Goal: Information Seeking & Learning: Find specific fact

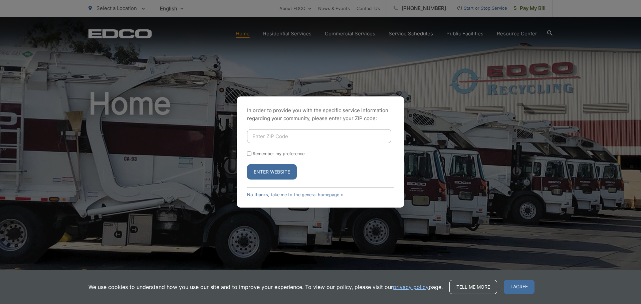
click at [318, 140] on input "Enter ZIP Code" at bounding box center [319, 136] width 144 height 14
click at [268, 142] on input "Enter ZIP Code" at bounding box center [319, 136] width 144 height 14
type input "92040"
click at [284, 174] on button "Enter Website" at bounding box center [272, 171] width 50 height 15
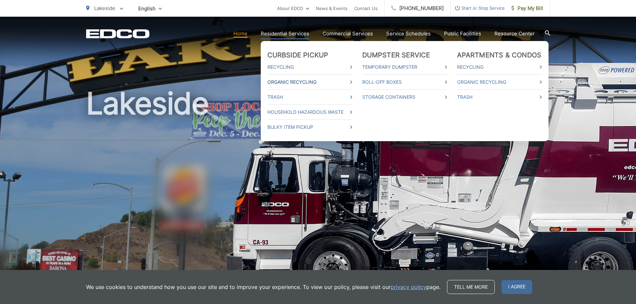
click at [292, 82] on link "Organic Recycling" at bounding box center [309, 82] width 85 height 8
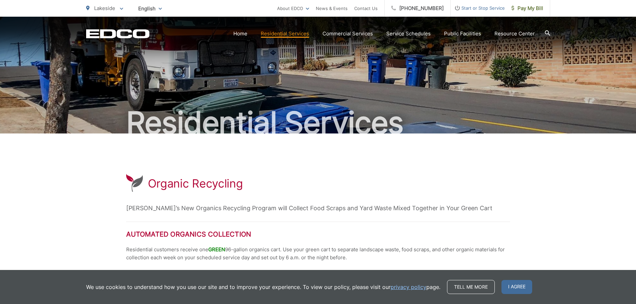
scroll to position [266, 0]
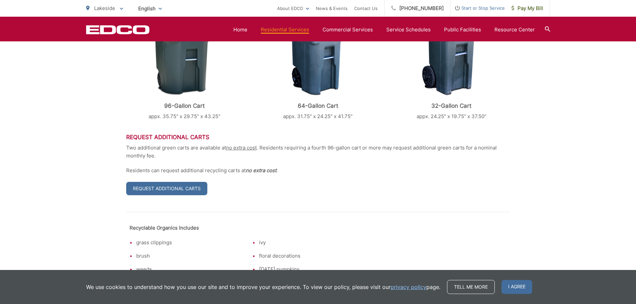
click at [187, 80] on img at bounding box center [184, 52] width 68 height 87
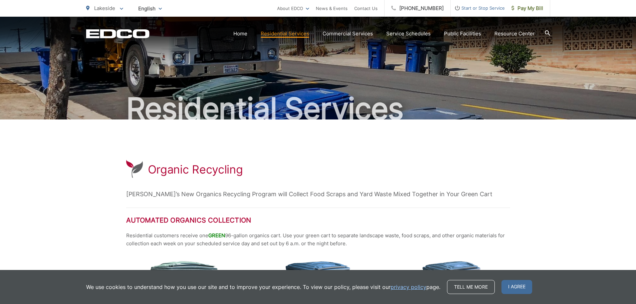
scroll to position [0, 0]
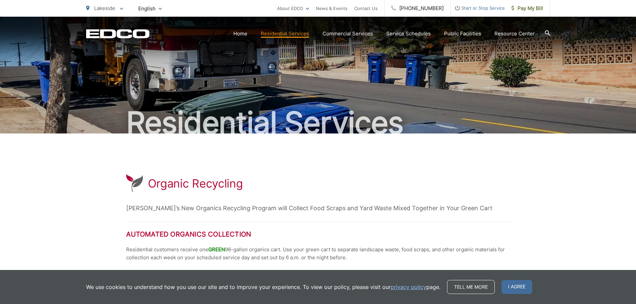
click at [546, 35] on icon at bounding box center [547, 32] width 5 height 5
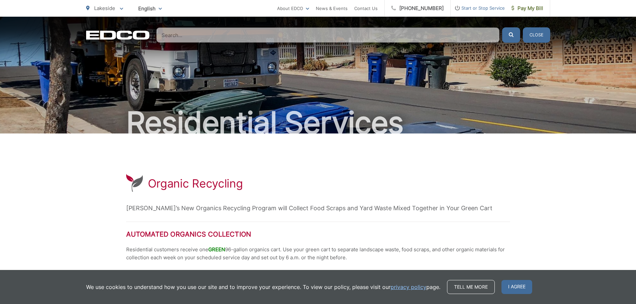
click at [242, 34] on input "Search" at bounding box center [327, 34] width 343 height 15
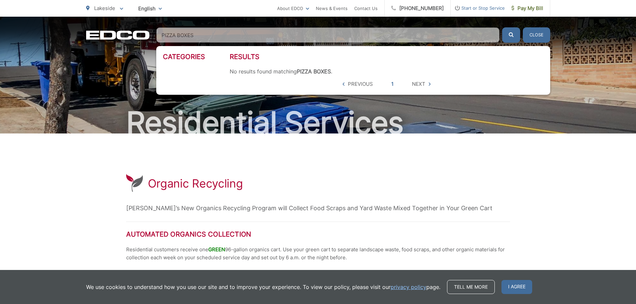
click at [502, 27] on button "submit" at bounding box center [511, 34] width 18 height 15
click at [509, 35] on icon "submit" at bounding box center [511, 34] width 5 height 5
click at [202, 38] on input "PIZZA BOXES" at bounding box center [327, 34] width 343 height 15
click at [502, 27] on button "submit" at bounding box center [511, 34] width 18 height 15
click at [207, 34] on input "PIZZA BOXES" at bounding box center [327, 34] width 343 height 15
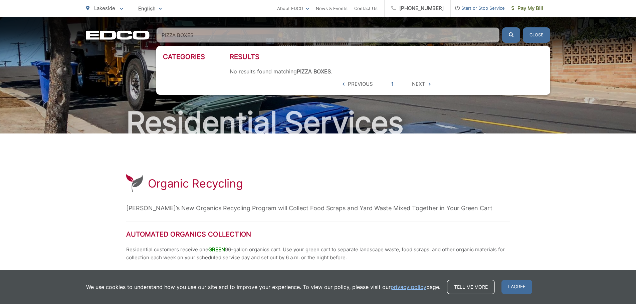
type input "PIZZA BOXES"
click at [85, 79] on div "Residential Services" at bounding box center [318, 75] width 636 height 117
